Goal: Check status: Check status

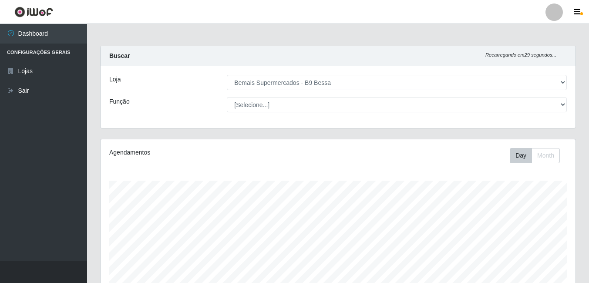
select select "410"
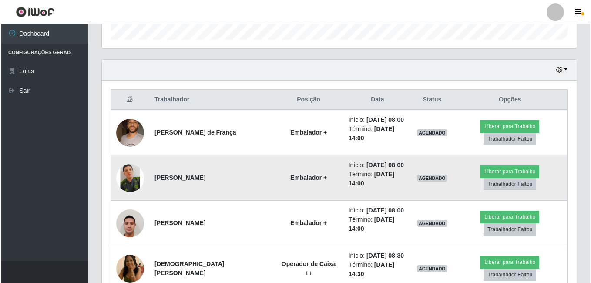
scroll to position [286, 0]
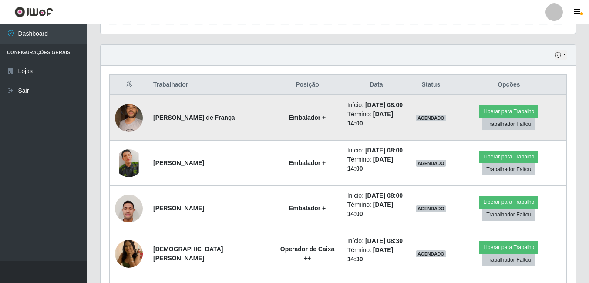
click at [121, 111] on img at bounding box center [129, 117] width 28 height 37
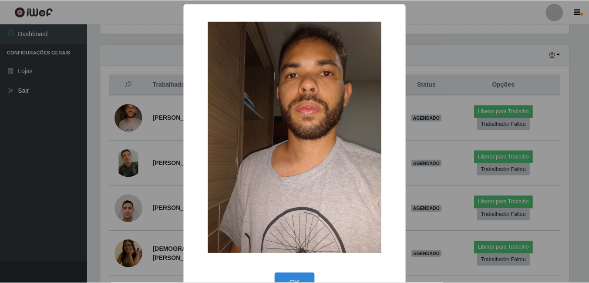
scroll to position [181, 470]
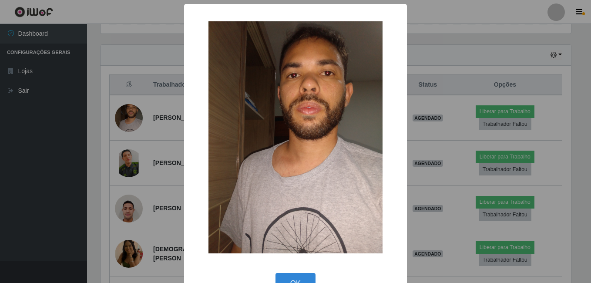
click at [139, 147] on div "× OK Cancel" at bounding box center [295, 141] width 591 height 283
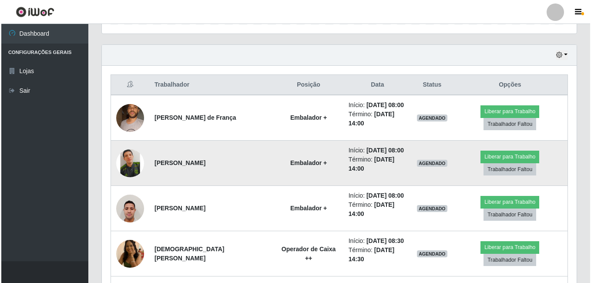
scroll to position [181, 475]
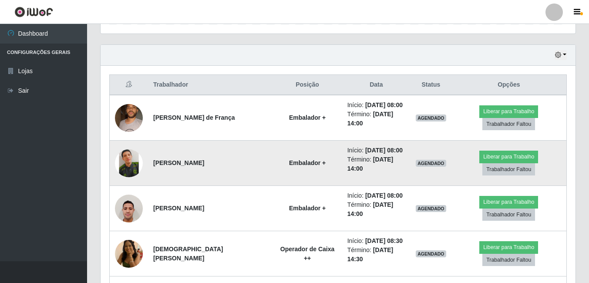
click at [129, 167] on img at bounding box center [129, 162] width 28 height 37
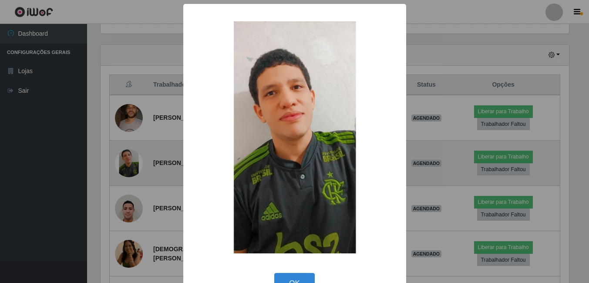
scroll to position [181, 470]
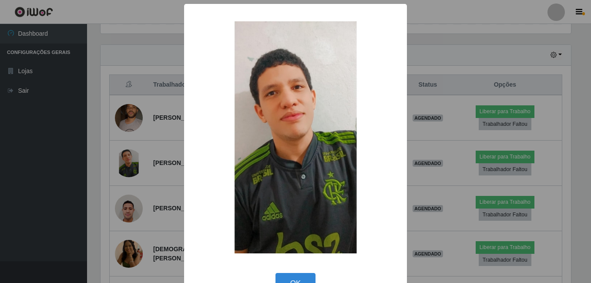
click at [137, 165] on div "× OK Cancel" at bounding box center [295, 141] width 591 height 283
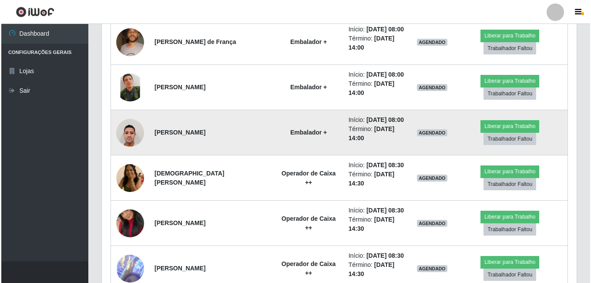
scroll to position [373, 0]
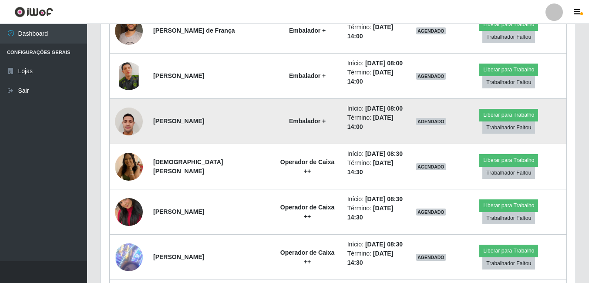
click at [127, 125] on img at bounding box center [129, 121] width 28 height 37
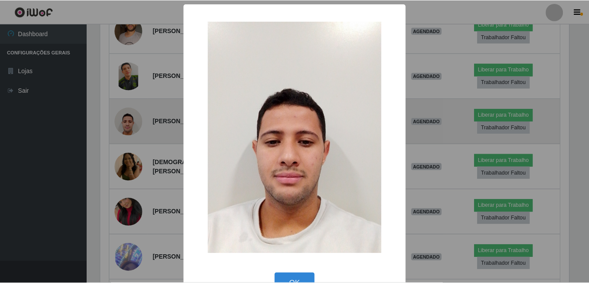
scroll to position [181, 470]
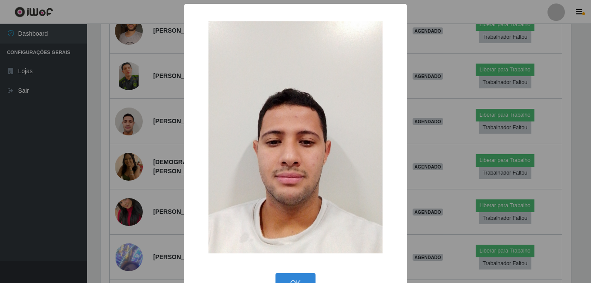
click at [179, 165] on div "× OK Cancel" at bounding box center [295, 141] width 591 height 283
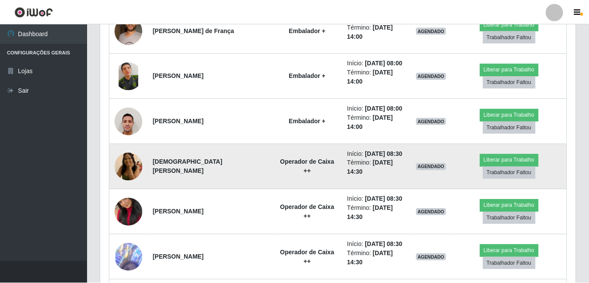
scroll to position [181, 475]
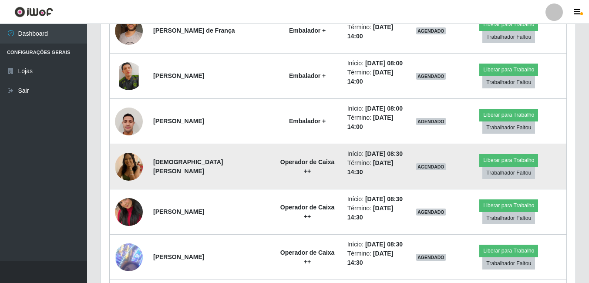
click at [125, 164] on img at bounding box center [129, 166] width 28 height 37
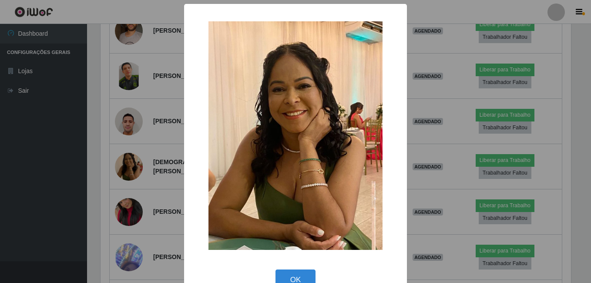
click at [145, 161] on div "× OK Cancel" at bounding box center [295, 141] width 591 height 283
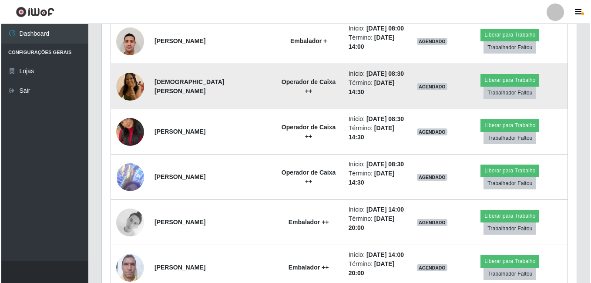
scroll to position [460, 0]
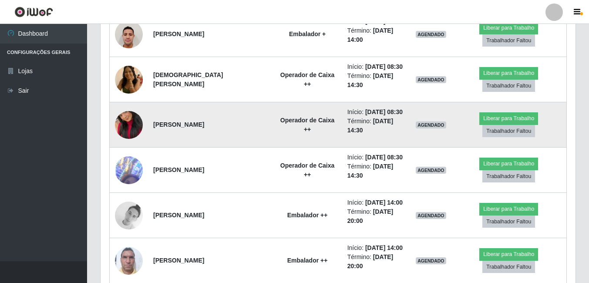
click at [126, 132] on img at bounding box center [129, 125] width 28 height 50
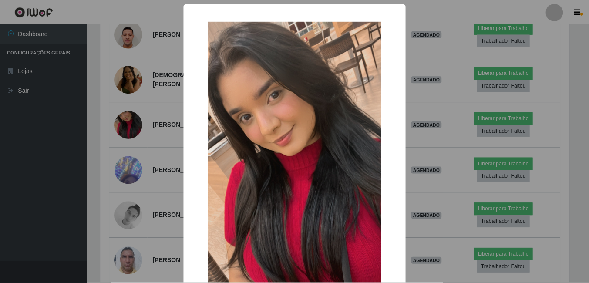
scroll to position [181, 470]
click at [134, 147] on div "× OK Cancel" at bounding box center [295, 141] width 591 height 283
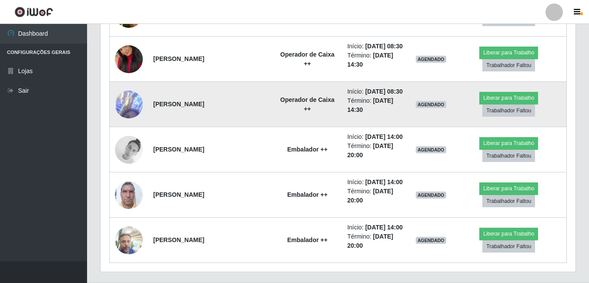
scroll to position [547, 0]
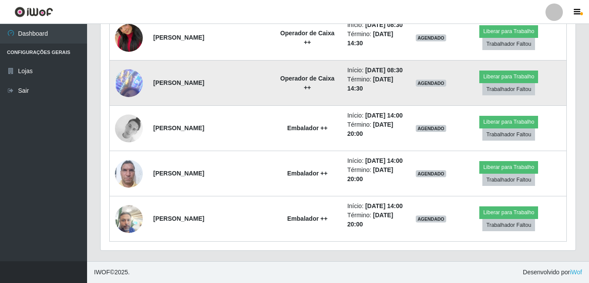
click at [125, 87] on img at bounding box center [129, 83] width 28 height 80
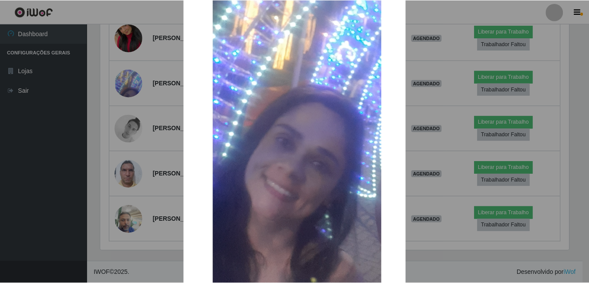
scroll to position [210, 0]
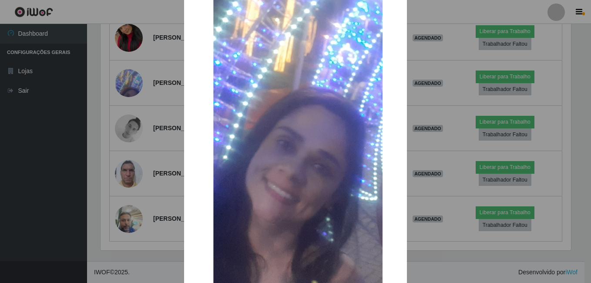
click at [153, 119] on div "× OK Cancel" at bounding box center [295, 141] width 591 height 283
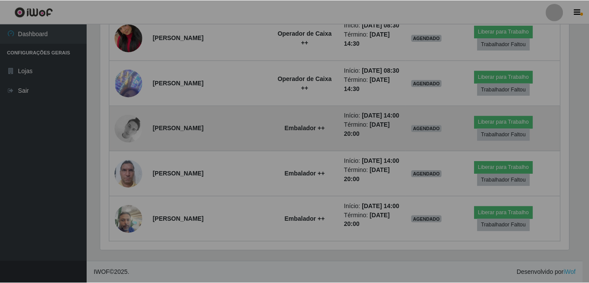
scroll to position [0, 0]
